Goal: Task Accomplishment & Management: Complete application form

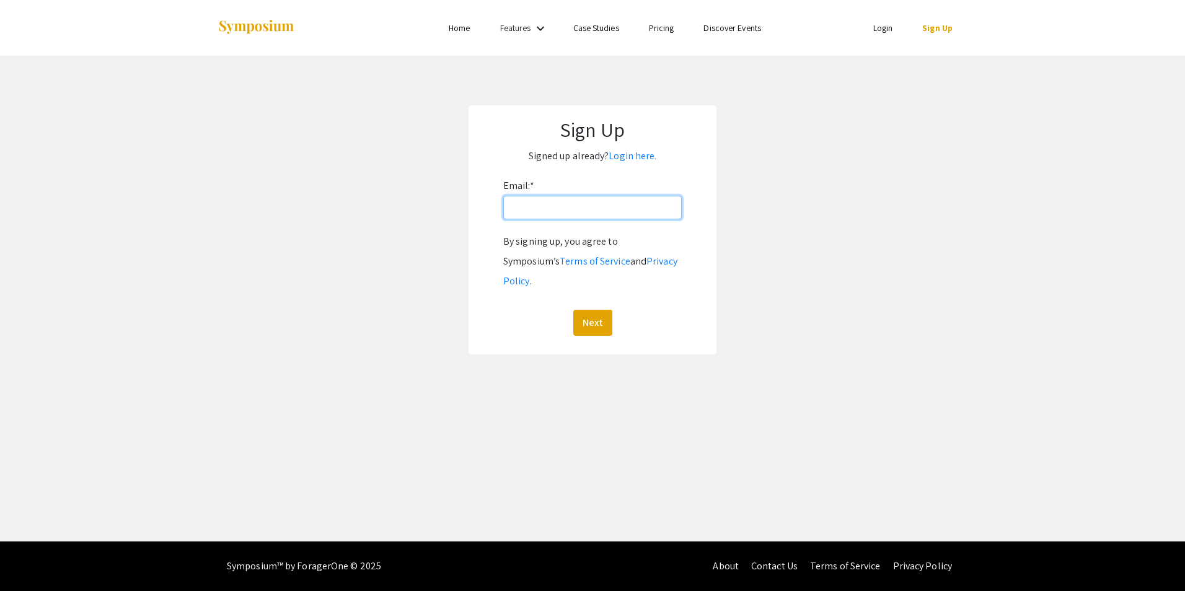
drag, startPoint x: 604, startPoint y: 200, endPoint x: 597, endPoint y: 219, distance: 20.4
click at [597, 219] on input "Email: *" at bounding box center [592, 208] width 179 height 24
click at [570, 214] on input "Email: *" at bounding box center [592, 208] width 179 height 24
type input "[EMAIL_ADDRESS][DOMAIN_NAME]"
click at [601, 310] on button "Next" at bounding box center [592, 323] width 39 height 26
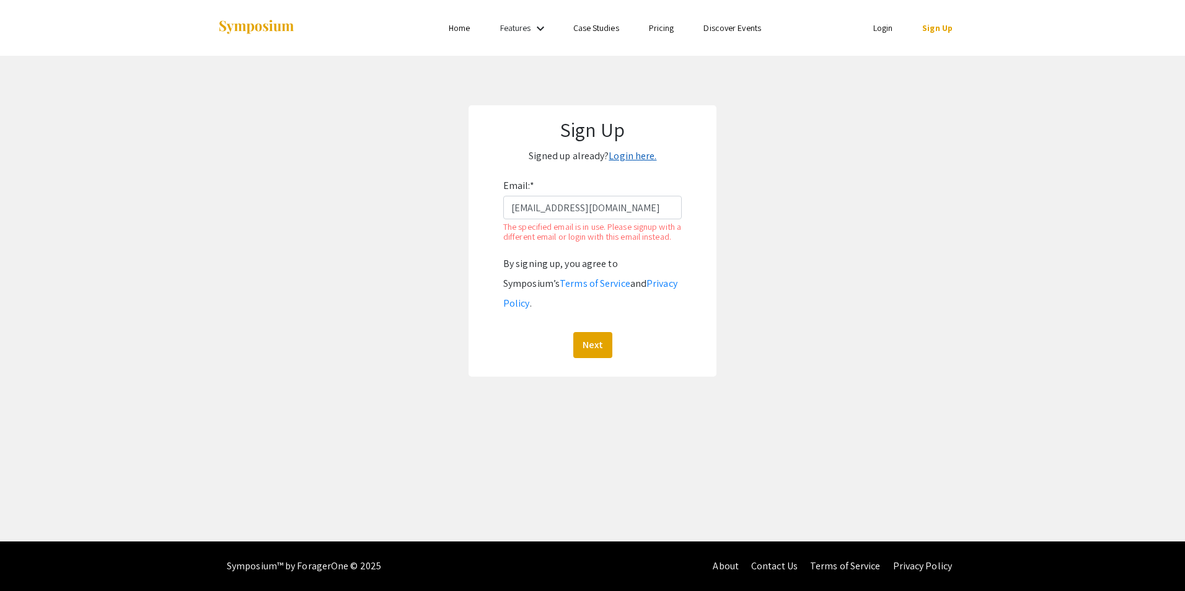
click at [638, 153] on link "Login here." at bounding box center [633, 155] width 48 height 13
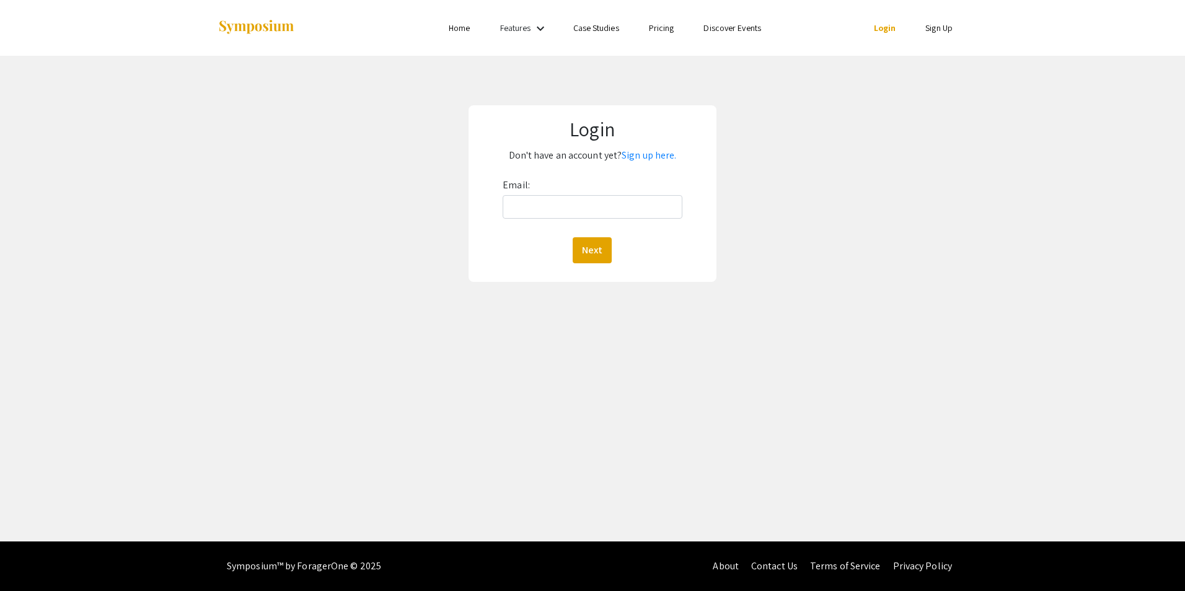
click at [617, 190] on div "Email: Next" at bounding box center [592, 219] width 179 height 88
click at [617, 205] on input "Email:" at bounding box center [592, 207] width 179 height 24
type input "[EMAIL_ADDRESS][DOMAIN_NAME]"
click at [572, 258] on div "Next" at bounding box center [592, 250] width 179 height 26
click at [606, 249] on button "Next" at bounding box center [592, 250] width 39 height 26
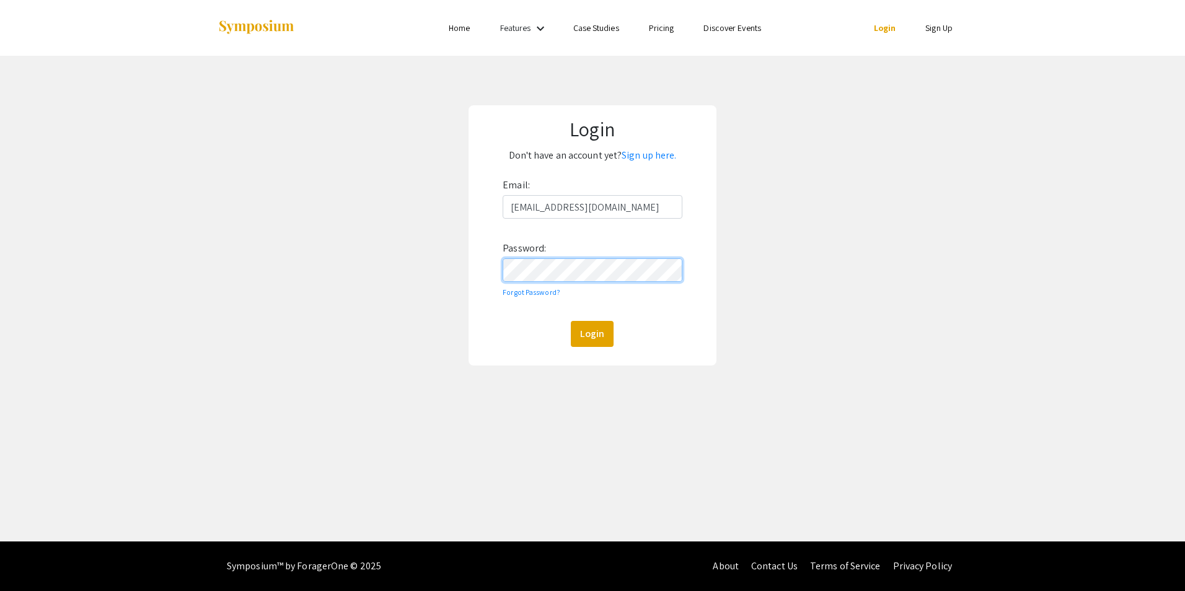
click at [571, 321] on button "Login" at bounding box center [592, 334] width 43 height 26
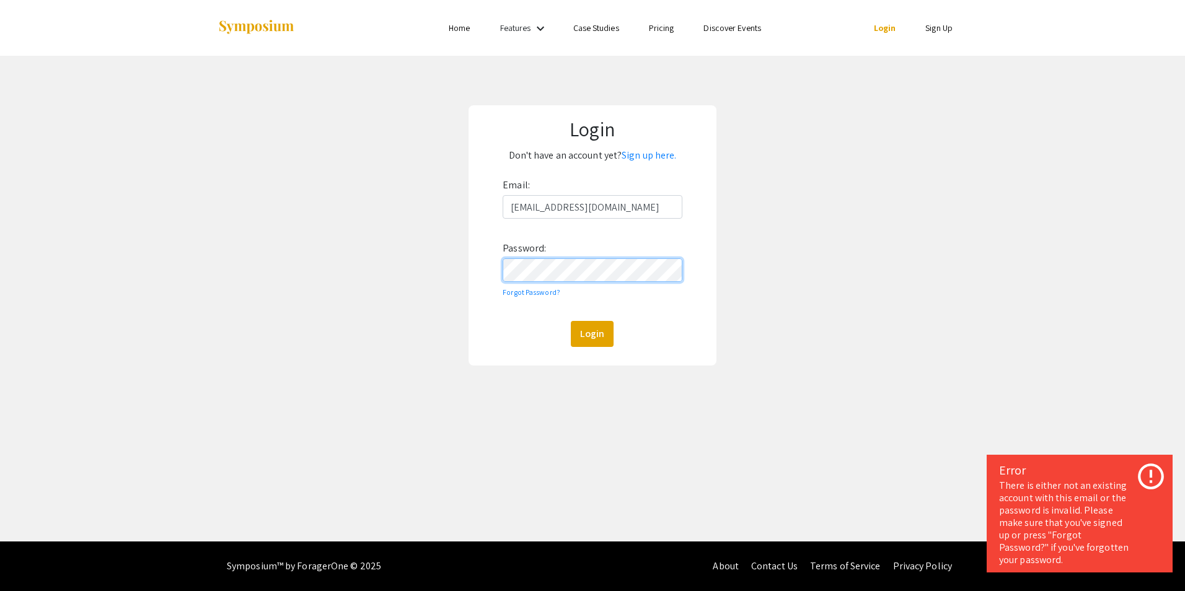
click at [402, 260] on div "Login Don't have an account yet? Sign up here. Email: camarello@student.bridgew…" at bounding box center [593, 235] width 1204 height 359
click at [542, 292] on link "Forgot Password?" at bounding box center [532, 292] width 58 height 9
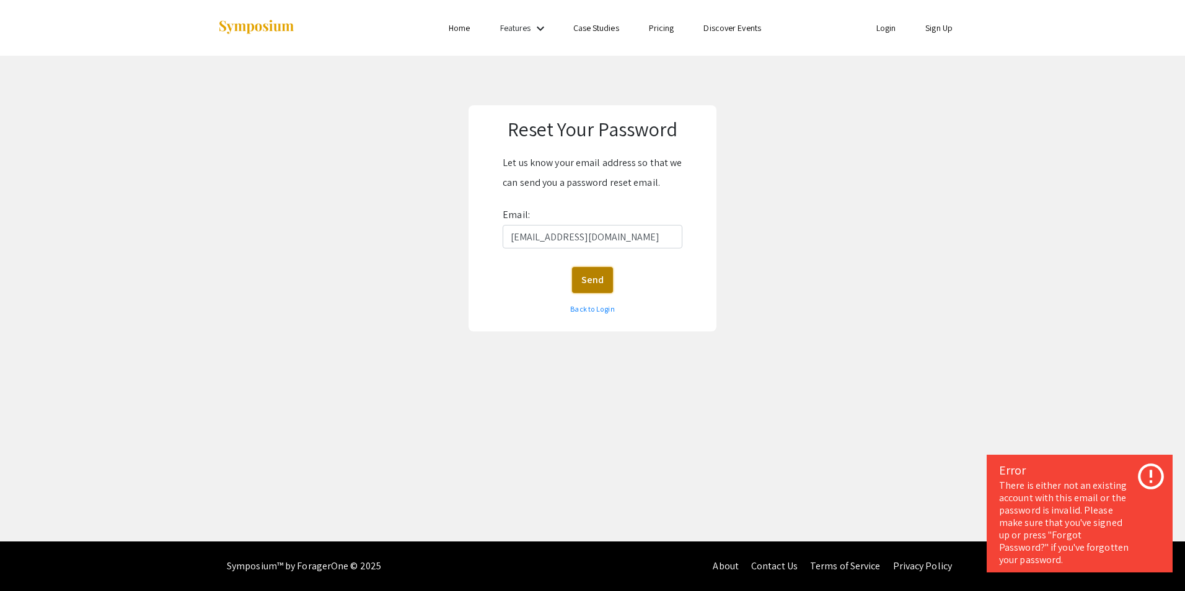
click at [598, 279] on button "Send" at bounding box center [592, 280] width 41 height 26
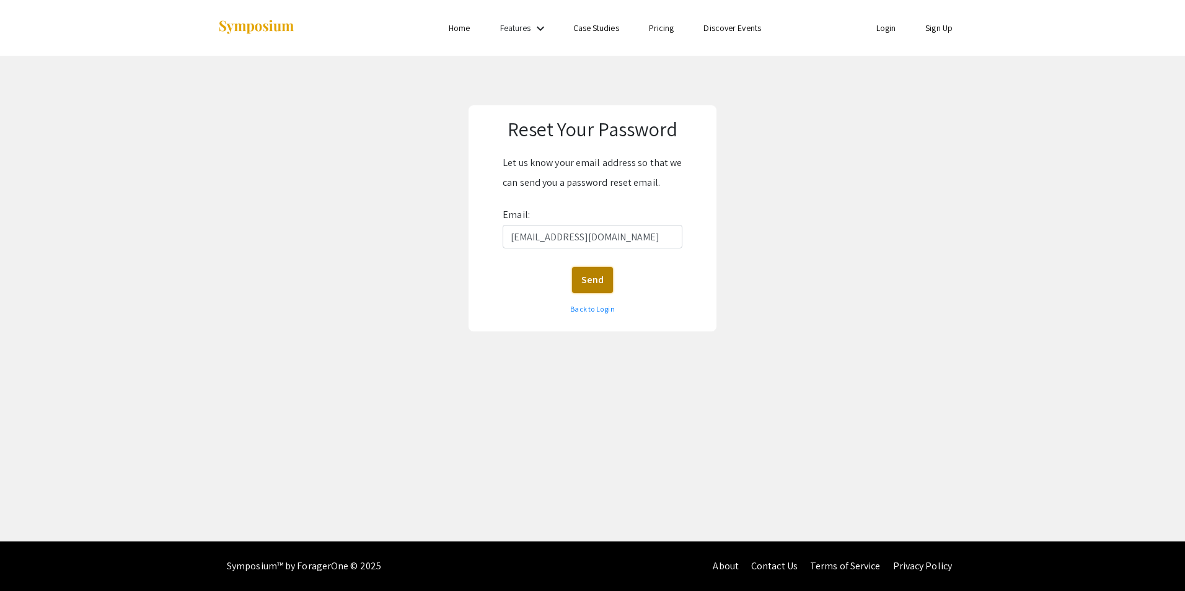
click at [602, 276] on button "Send" at bounding box center [592, 280] width 41 height 26
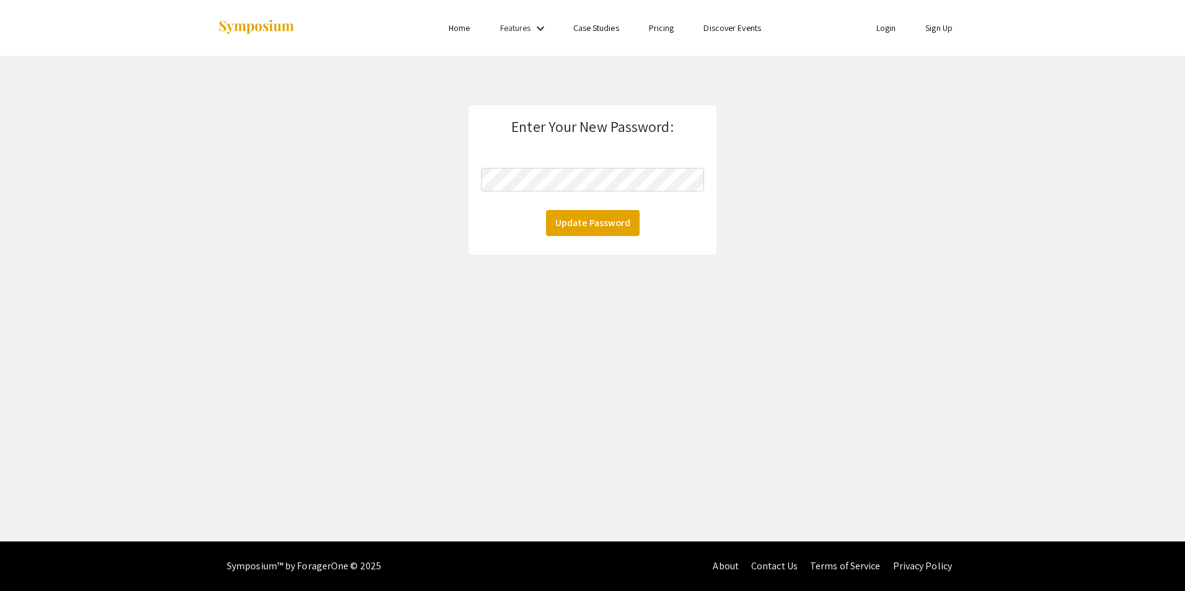
click at [628, 198] on form "Enter Your New Password: Update Password" at bounding box center [592, 177] width 223 height 118
click button "Update Password" at bounding box center [593, 223] width 94 height 26
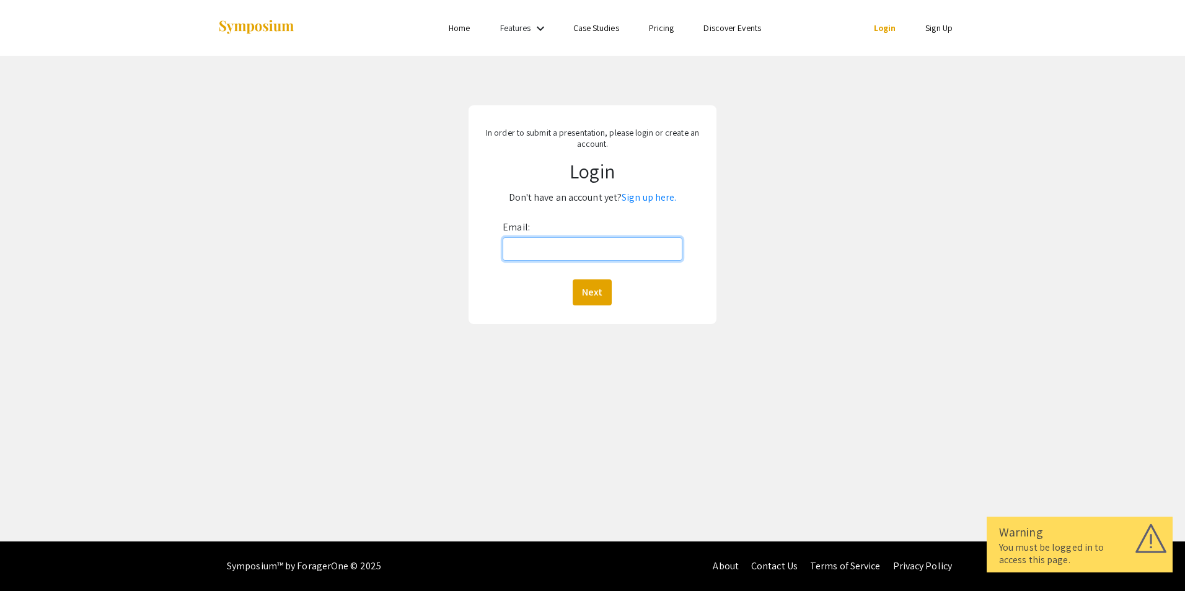
click at [598, 240] on input "Email:" at bounding box center [592, 249] width 179 height 24
type input "[EMAIL_ADDRESS][DOMAIN_NAME]"
click at [580, 297] on button "Next" at bounding box center [592, 293] width 39 height 26
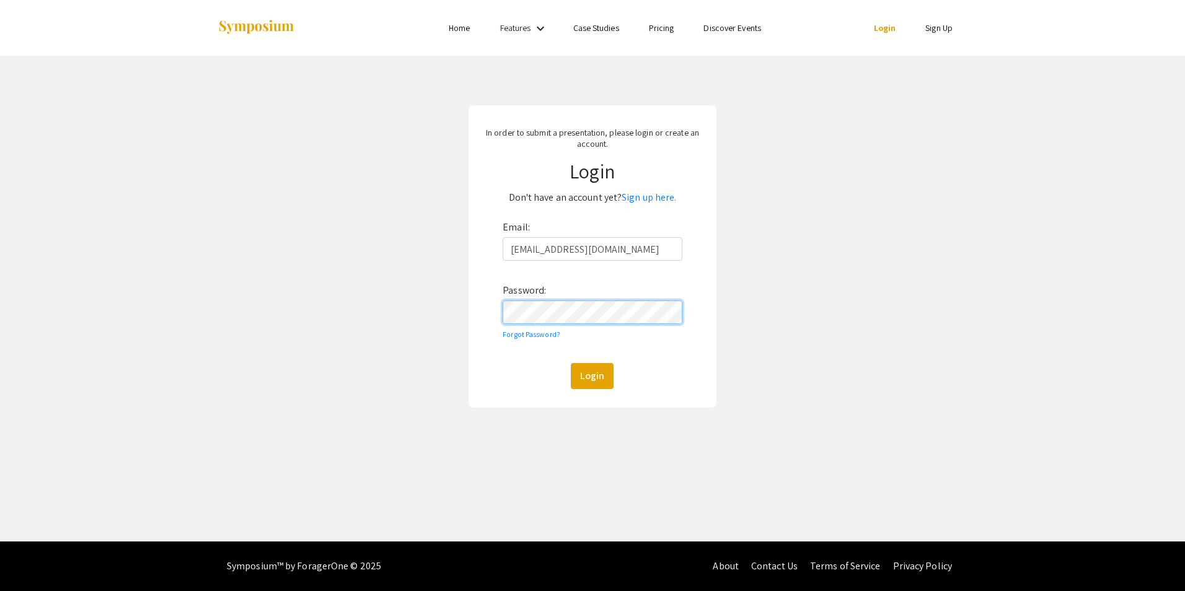
click at [571, 363] on button "Login" at bounding box center [592, 376] width 43 height 26
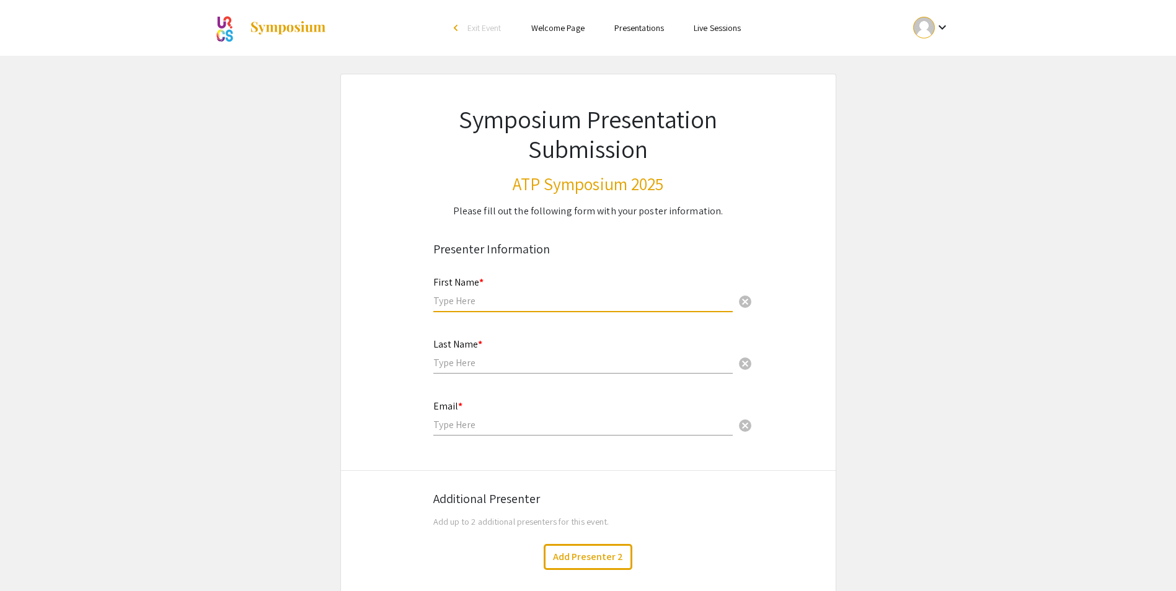
click at [550, 298] on input "text" at bounding box center [582, 300] width 299 height 13
type input "[PERSON_NAME]"
type input "Amarello"
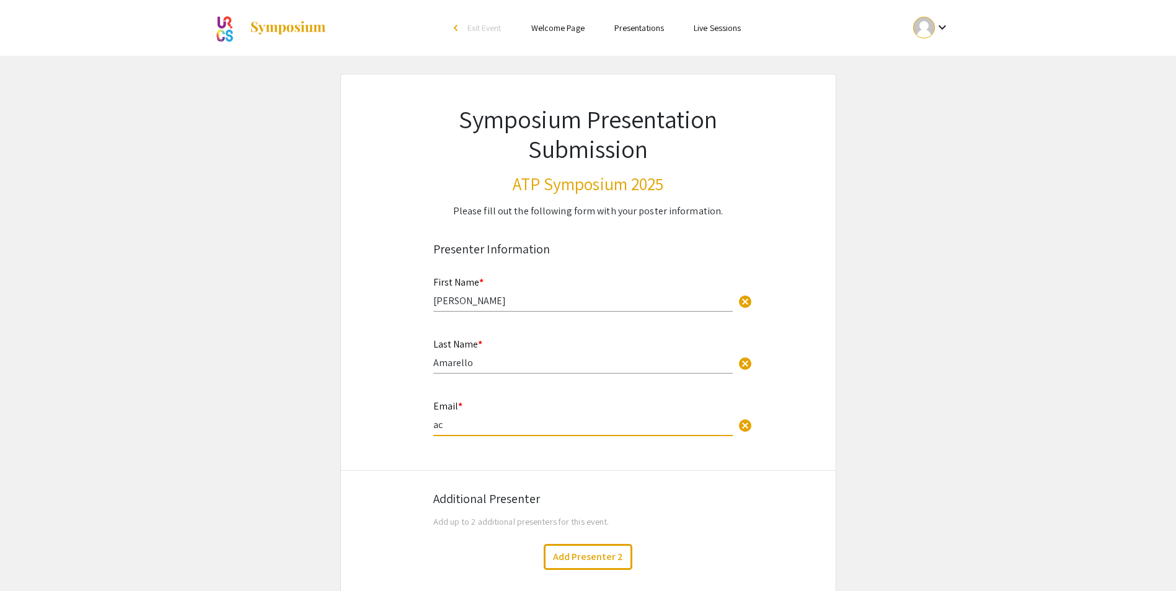
type input "a"
type input "[EMAIL_ADDRESS][DOMAIN_NAME]"
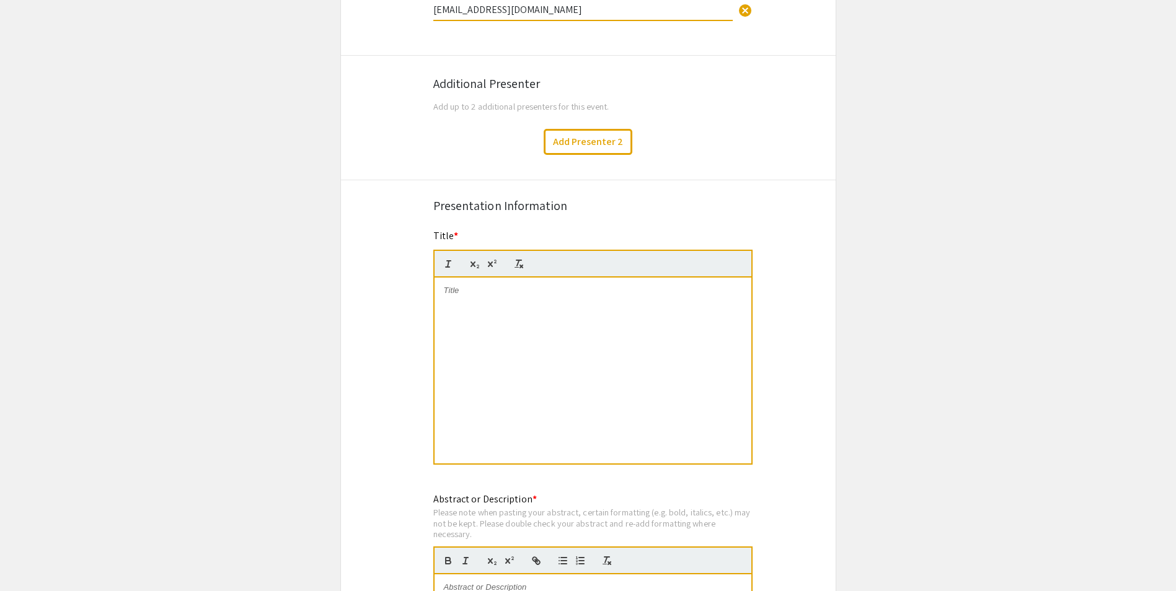
scroll to position [496, 0]
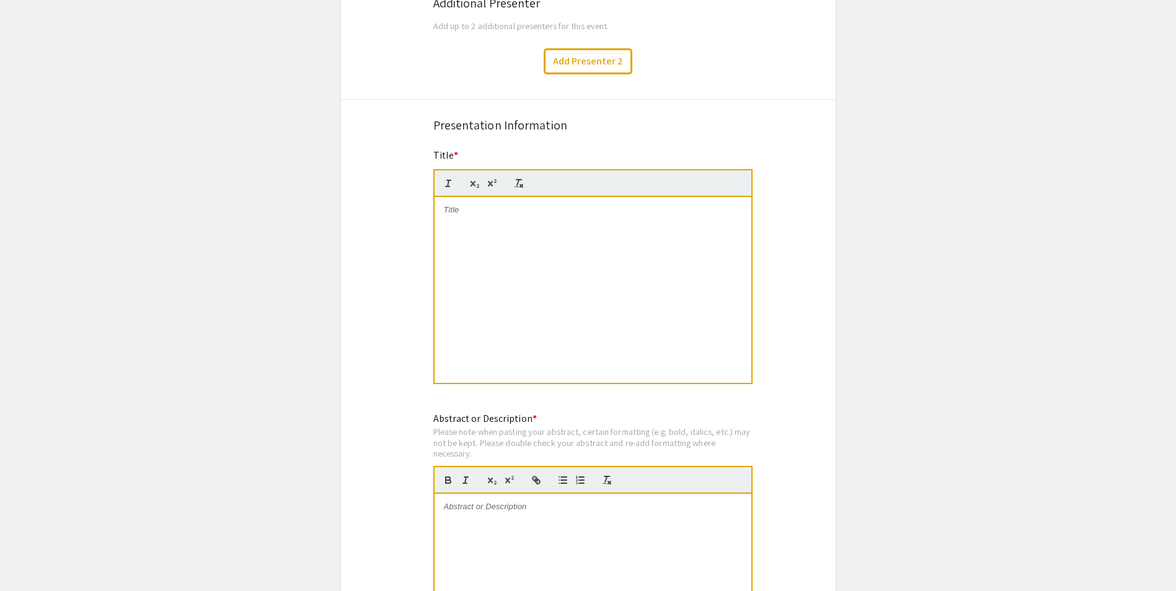
click at [470, 197] on div at bounding box center [592, 290] width 317 height 186
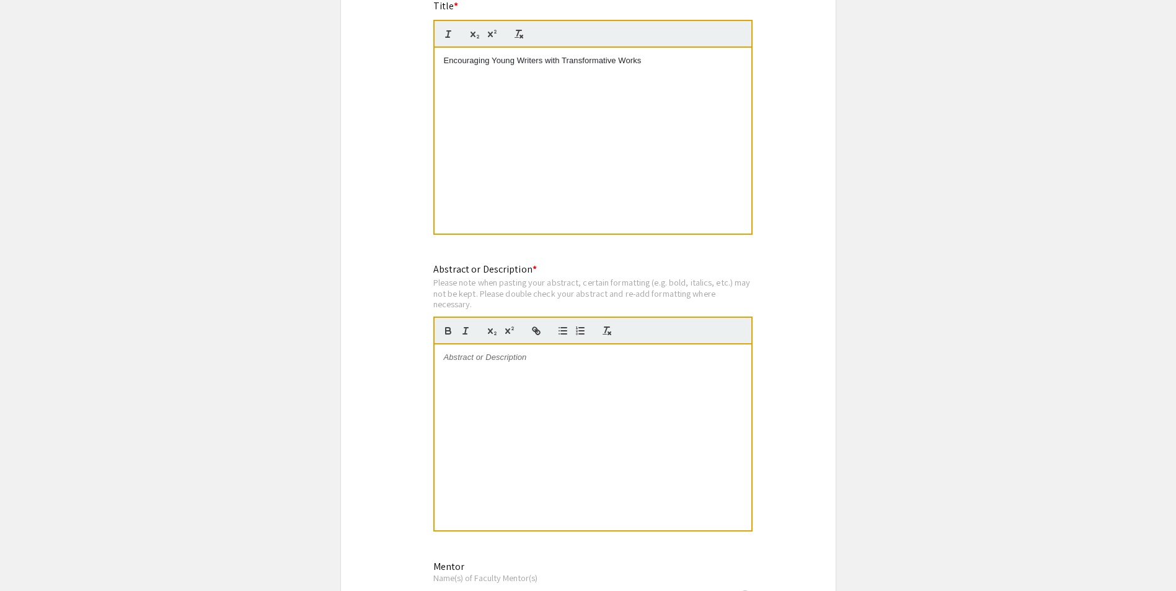
scroll to position [682, 0]
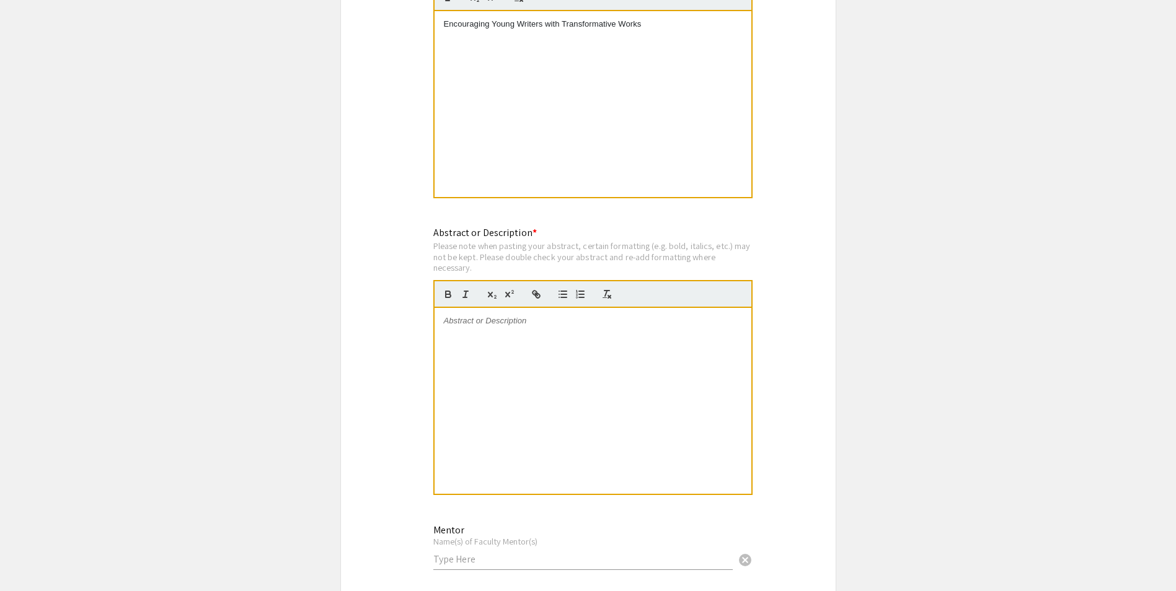
click at [566, 312] on div at bounding box center [592, 401] width 317 height 186
click at [529, 60] on div "Encouraging Young Writers with Transformative Works" at bounding box center [592, 104] width 317 height 186
click at [617, 322] on p at bounding box center [593, 320] width 298 height 11
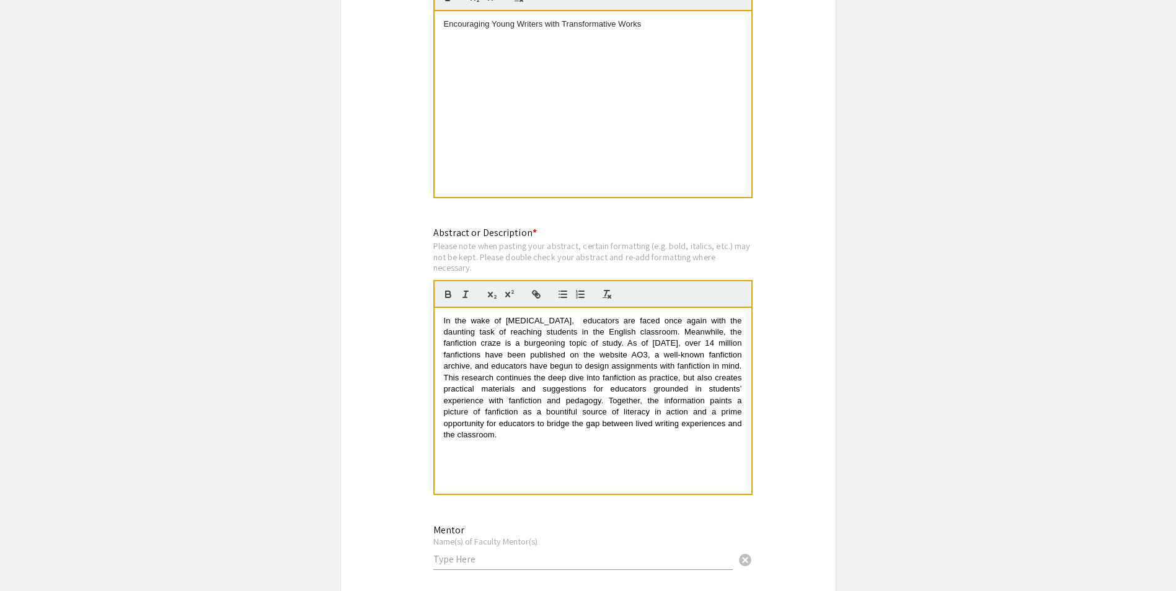
scroll to position [0, 0]
click at [725, 364] on span "In the wake of COVID-19, educators are faced once again with the daunting task …" at bounding box center [594, 378] width 301 height 124
click at [681, 370] on span "In the wake of COVID-19, educators are faced once again with the daunting task …" at bounding box center [594, 378] width 301 height 124
drag, startPoint x: 700, startPoint y: 371, endPoint x: 710, endPoint y: 362, distance: 13.1
click at [700, 371] on p "In the wake of COVID-19, educators are faced once again with the daunting task …" at bounding box center [593, 378] width 298 height 126
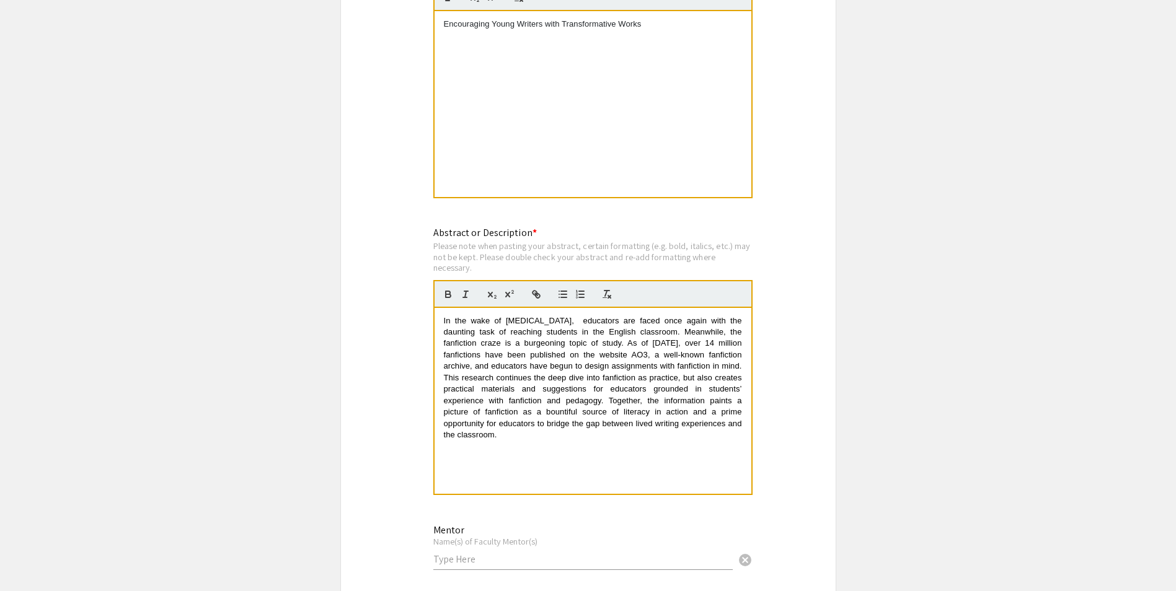
click at [695, 377] on span "In the wake of COVID-19, educators are faced once again with the daunting task …" at bounding box center [594, 378] width 301 height 124
click at [699, 380] on span "In the wake of COVID-19, educators are faced once again with the daunting task …" at bounding box center [594, 378] width 301 height 124
click at [544, 319] on span "In the wake of COVID-19, educators are faced once again with the daunting task …" at bounding box center [594, 378] width 301 height 124
click at [536, 322] on span "In the wake of COVID-19, educators are faced once again with the daunting task …" at bounding box center [594, 378] width 301 height 124
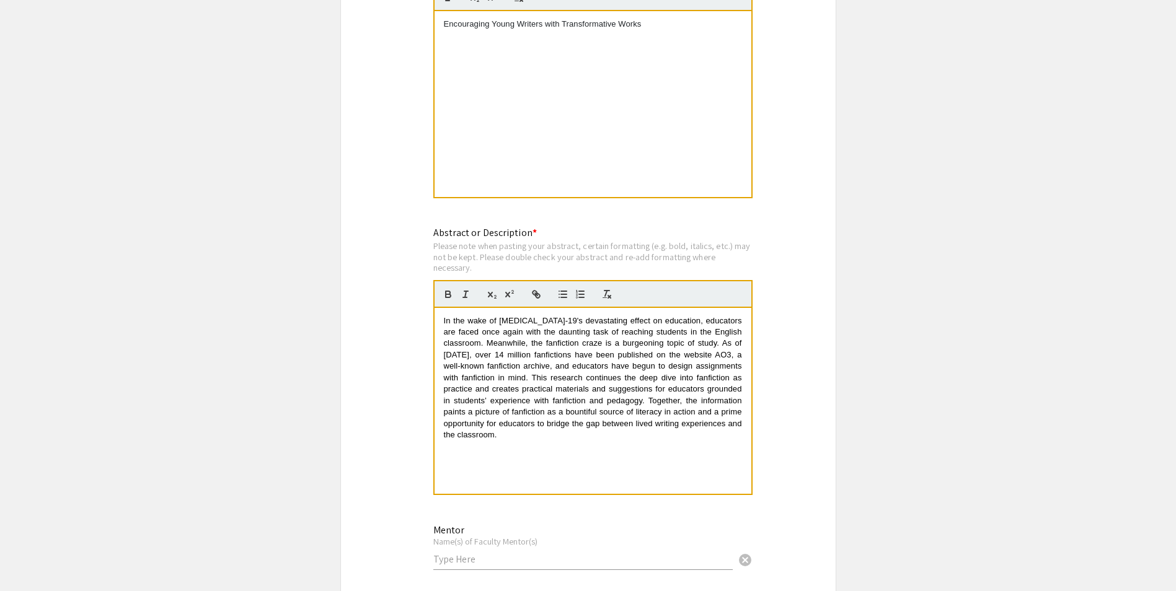
click at [714, 374] on span "In the wake of COVID-19's devastating effect on education, educators are faced …" at bounding box center [594, 378] width 301 height 124
click at [639, 389] on span "In the wake of COVID-19's devastating effect on education, educators are faced …" at bounding box center [594, 378] width 301 height 124
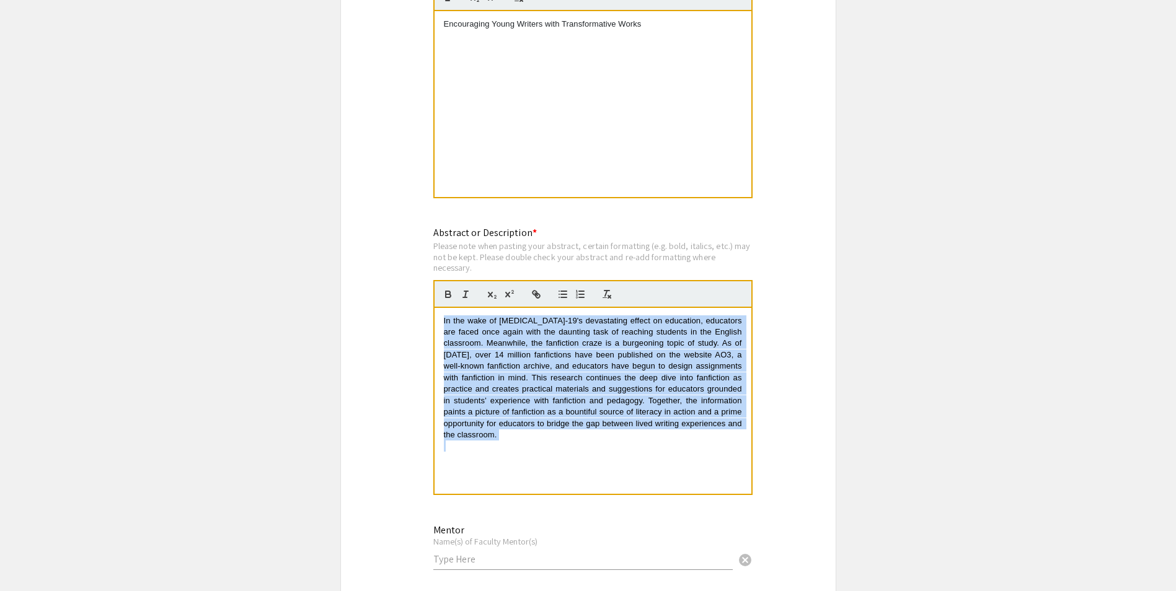
drag, startPoint x: 580, startPoint y: 442, endPoint x: 302, endPoint y: 208, distance: 362.9
click at [302, 208] on app-submissions "Symposium Presentation Submission ATP Symposium 2025 Please fill out the follow…" at bounding box center [588, 365] width 1176 height 1947
copy span "In the wake of COVID-19's devastating effect on education, educators are faced …"
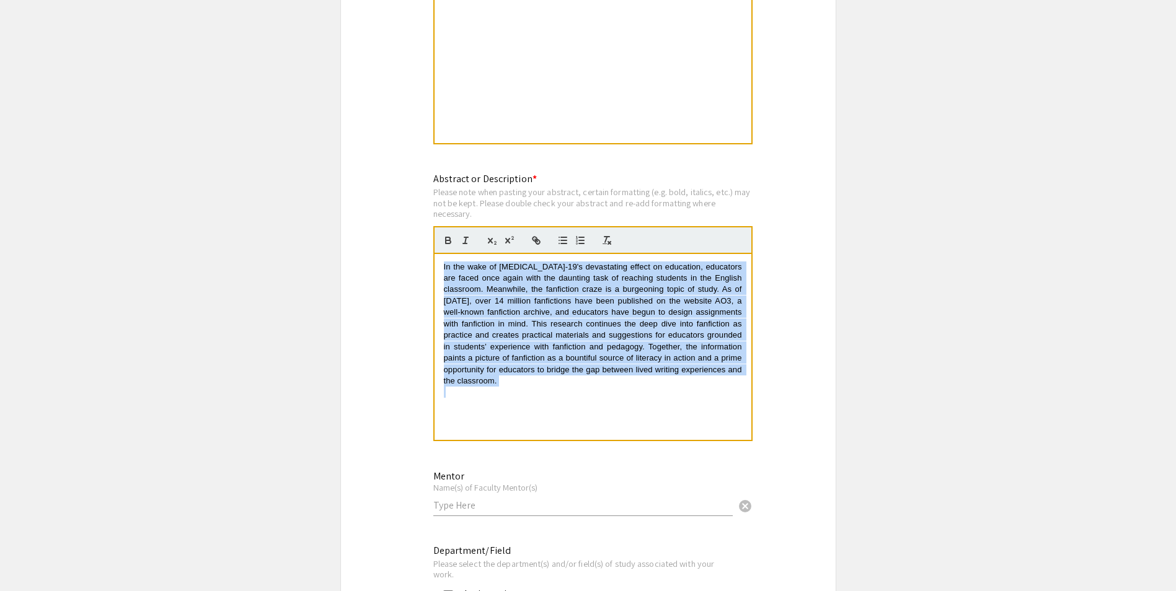
scroll to position [868, 0]
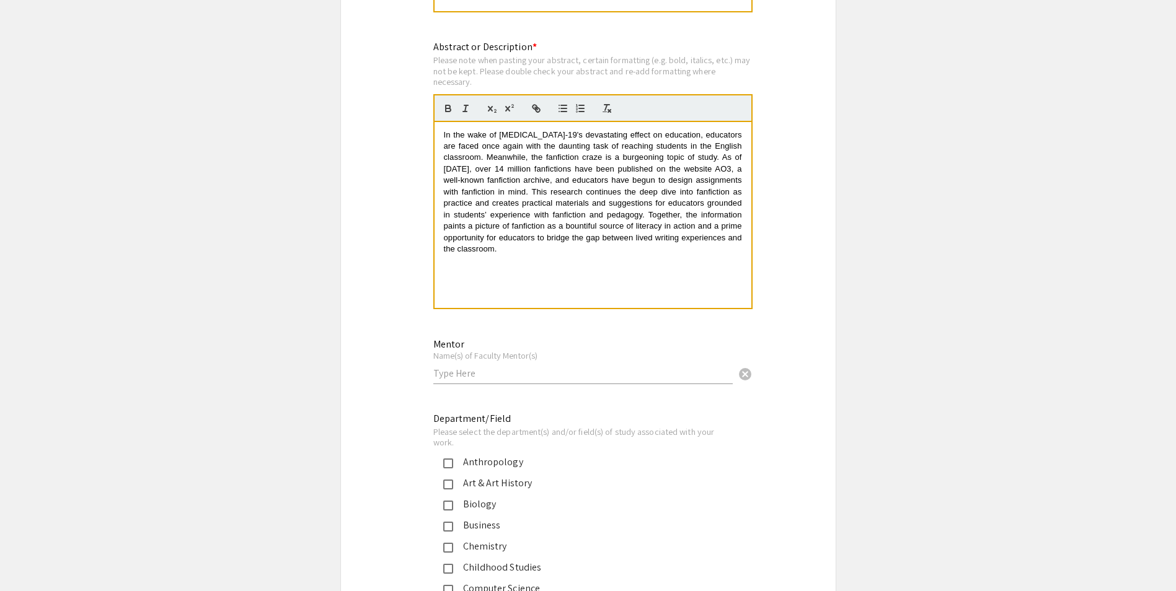
click at [488, 365] on div "Mentor Name(s) of Faculty Mentor(s) cancel" at bounding box center [582, 356] width 299 height 58
type input "Dr. Joyce Rain Anderson"
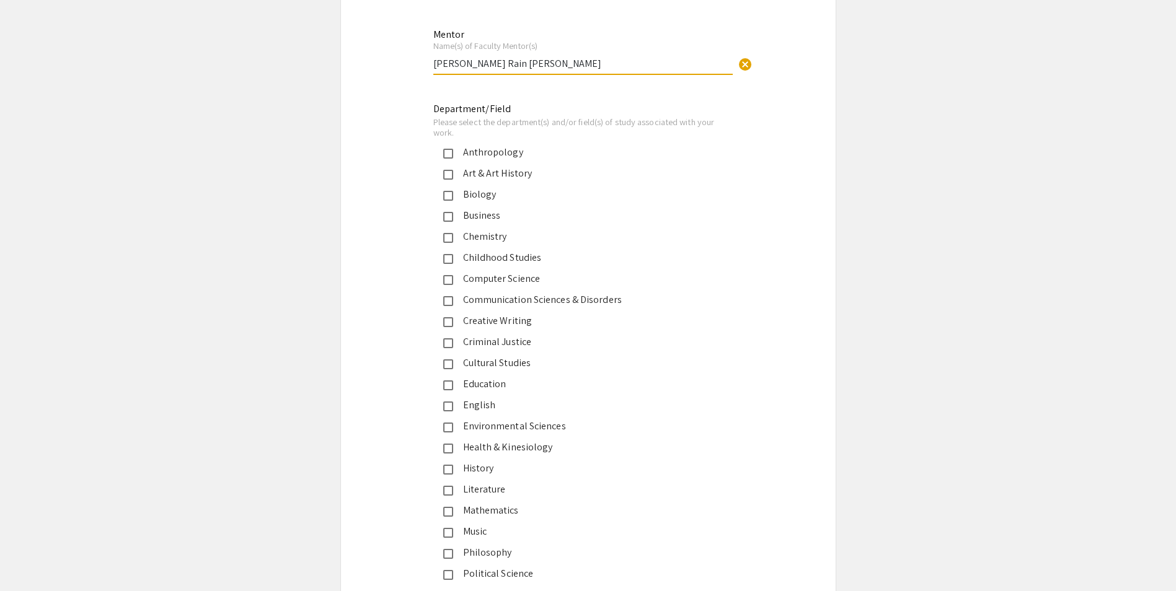
click at [487, 404] on div "English" at bounding box center [583, 405] width 260 height 15
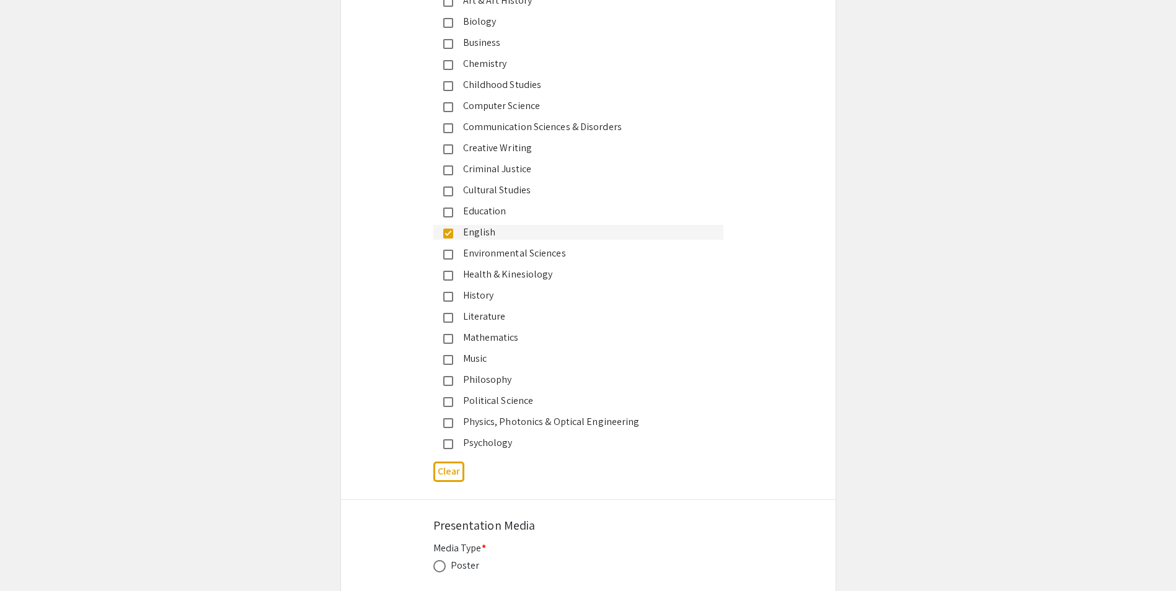
scroll to position [1497, 0]
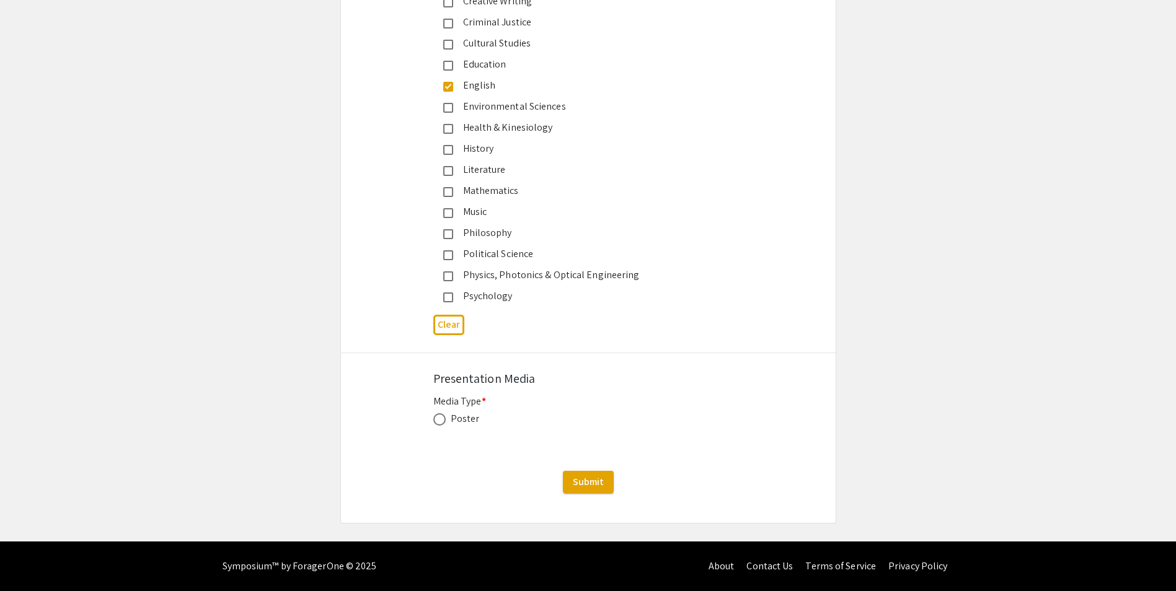
click at [435, 417] on span at bounding box center [439, 419] width 12 height 12
click at [435, 417] on input "radio" at bounding box center [439, 419] width 12 height 12
radio input "true"
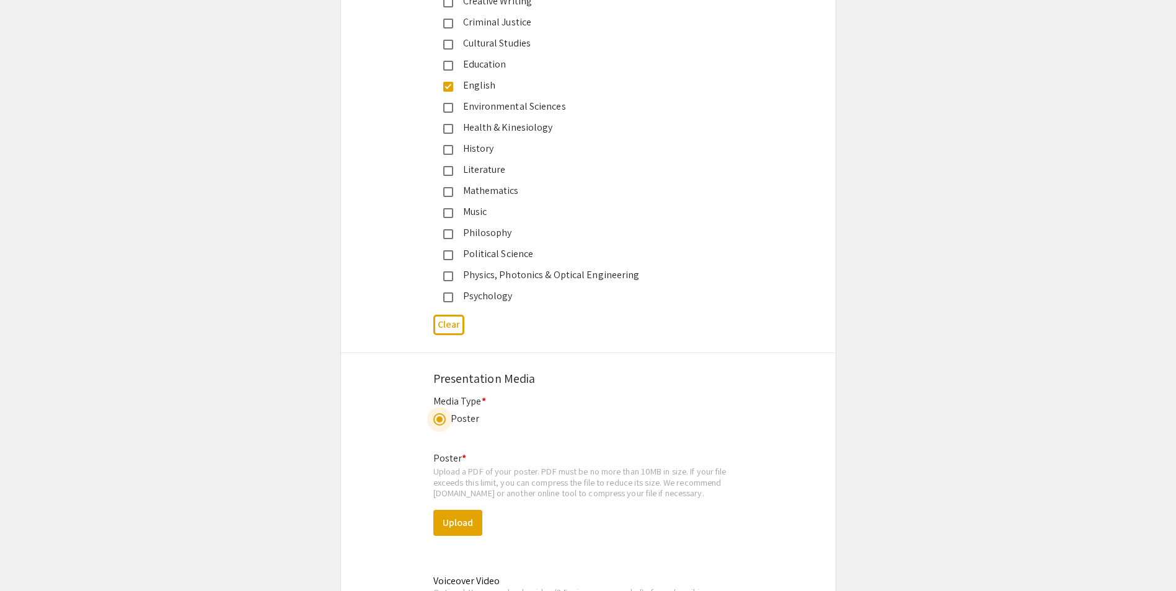
scroll to position [1683, 0]
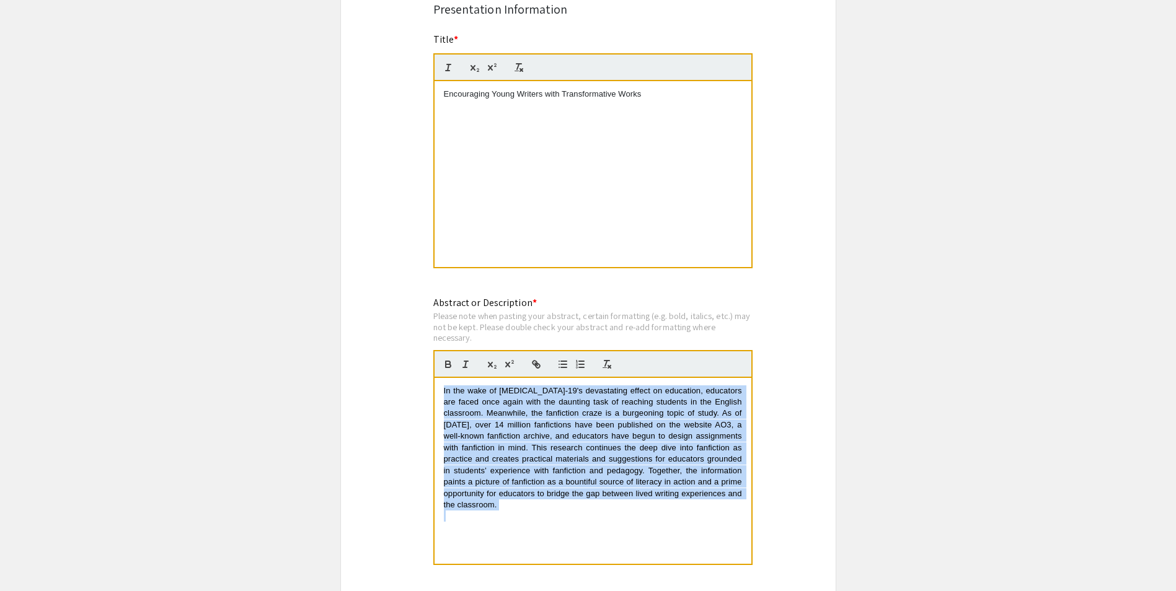
drag, startPoint x: 353, startPoint y: 100, endPoint x: 169, endPoint y: -46, distance: 235.1
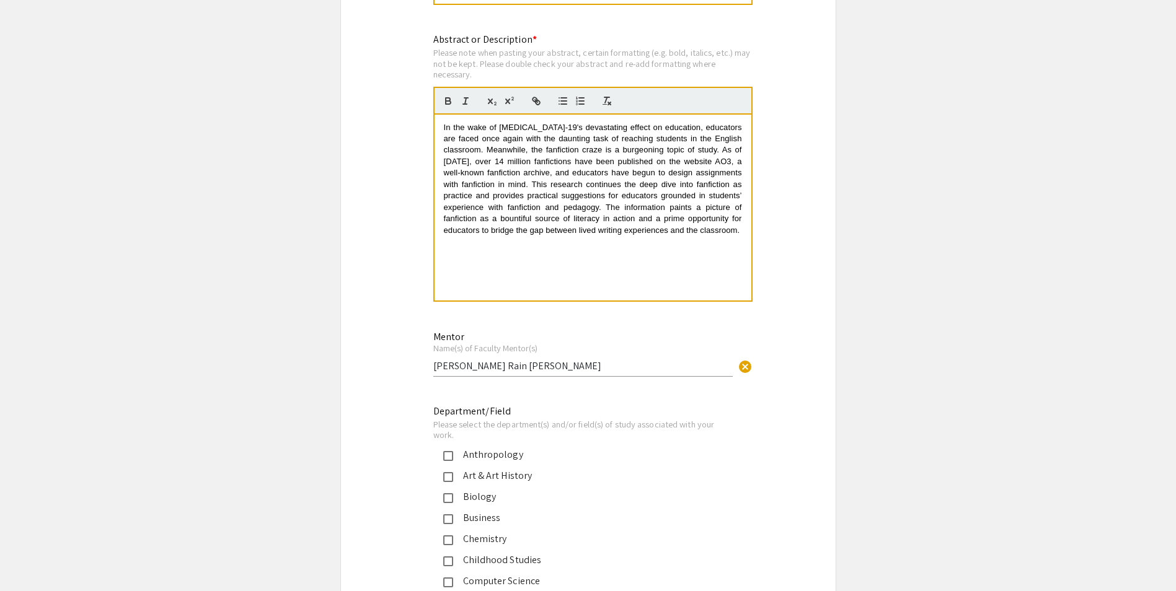
scroll to position [871, 0]
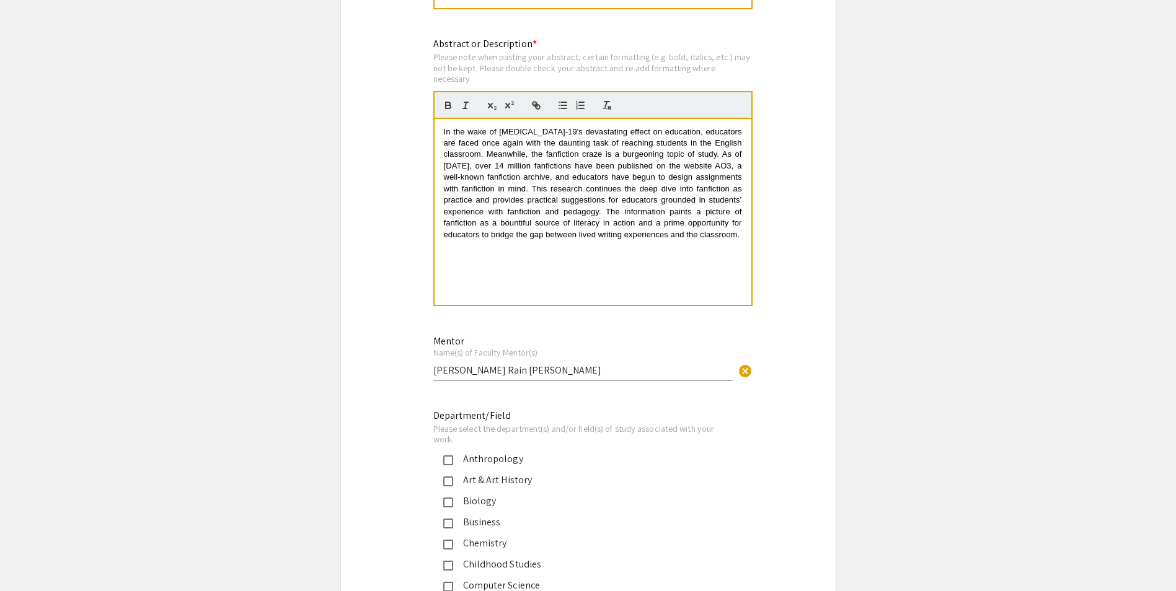
click at [643, 209] on span "In the wake of COVID-19's devastating effect on education, educators are faced …" at bounding box center [594, 183] width 301 height 112
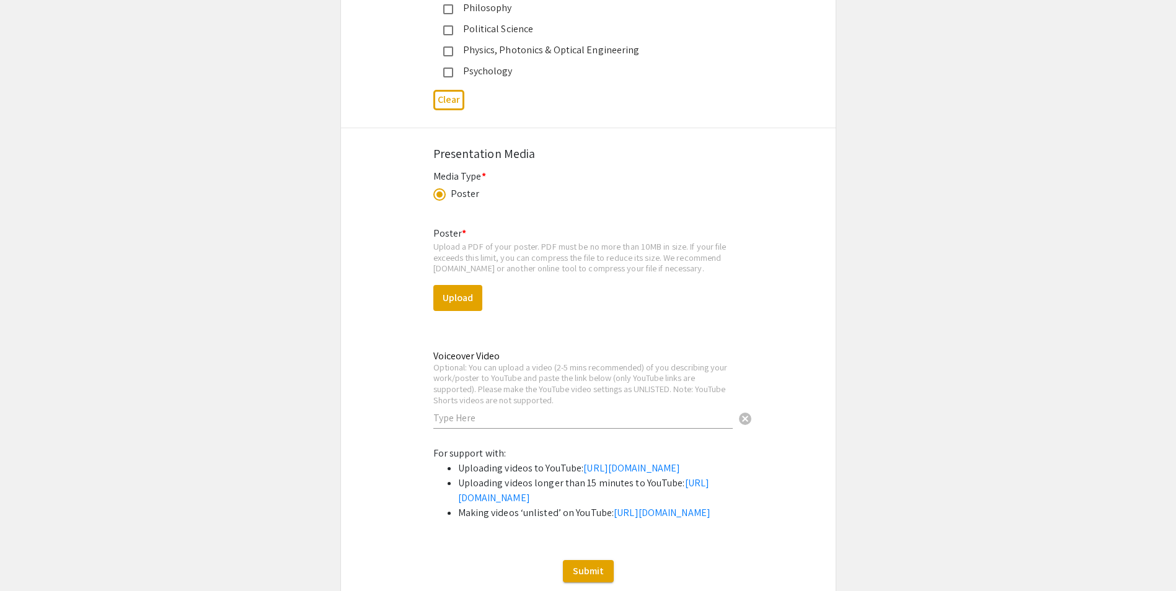
scroll to position [1801, 0]
